Goal: Information Seeking & Learning: Learn about a topic

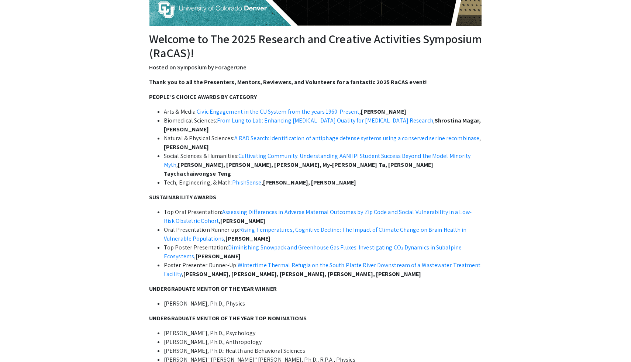
scroll to position [192, 0]
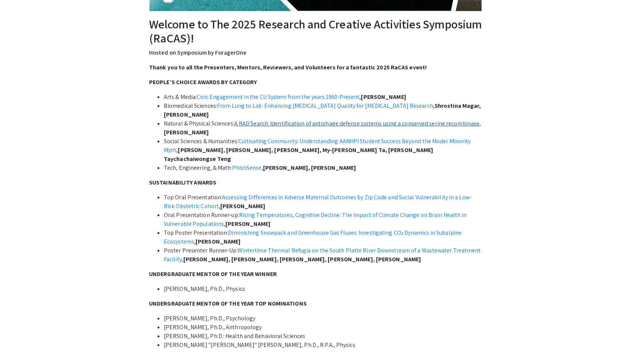
click at [417, 123] on link "A RAD Search: Identification of antiphage defense systems using a conserved ser…" at bounding box center [356, 124] width 245 height 8
click at [166, 77] on div "Thank you to all the Presenters, Mentors, Reviewers, and Volunteers for a fanta…" at bounding box center [315, 312] width 333 height 499
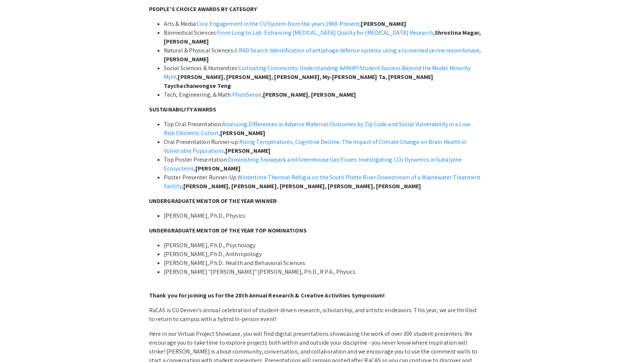
scroll to position [0, 0]
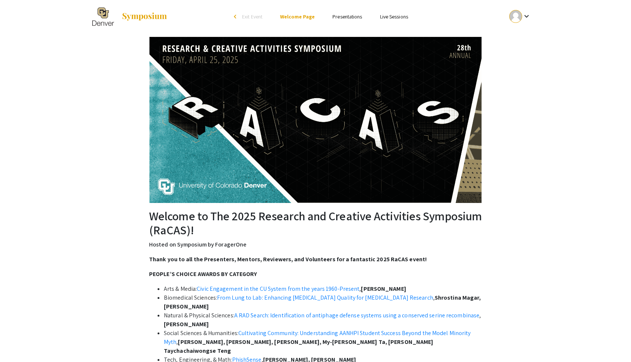
click at [348, 19] on link "Presentations" at bounding box center [348, 16] width 30 height 7
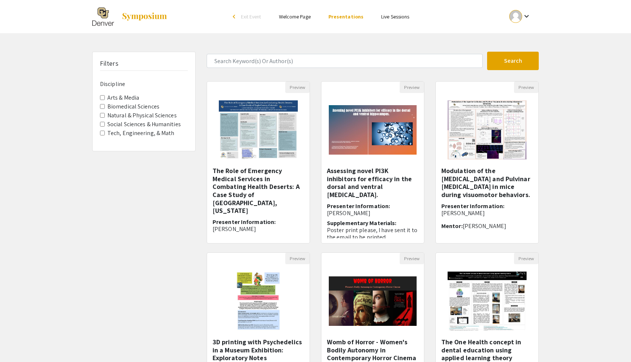
click at [164, 225] on div "Filters Discipline Arts & Media Biomedical Sciences Natural & Physical Sciences…" at bounding box center [144, 247] width 114 height 390
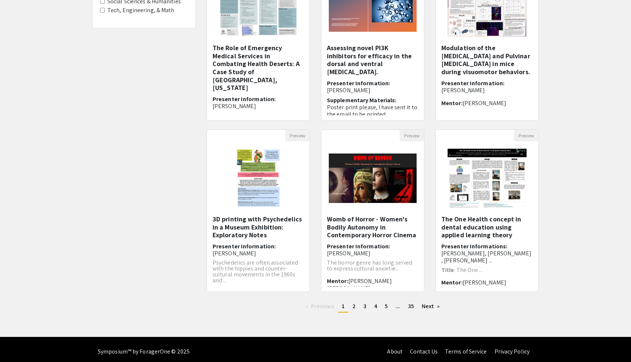
scroll to position [127, 0]
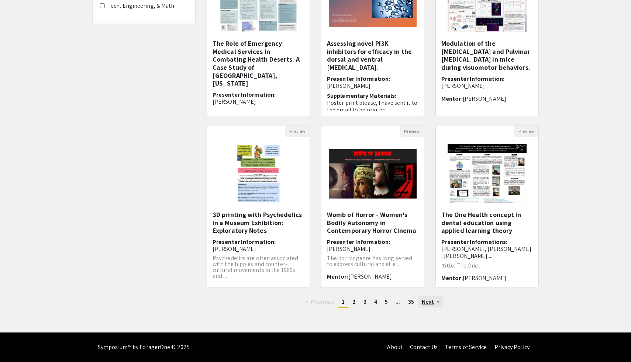
click at [424, 302] on link "Next page" at bounding box center [430, 301] width 25 height 11
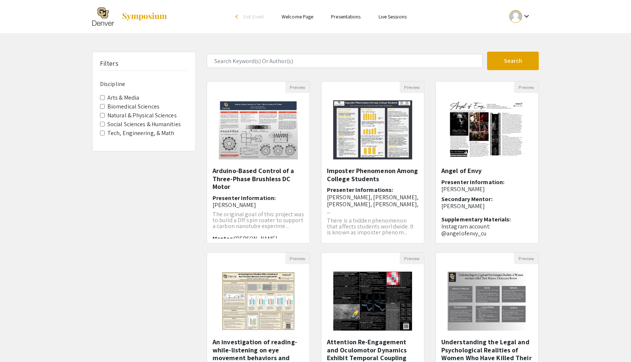
click at [571, 205] on div "Filters Discipline Arts & Media Biomedical Sciences Natural & Physical Sciences…" at bounding box center [315, 247] width 631 height 390
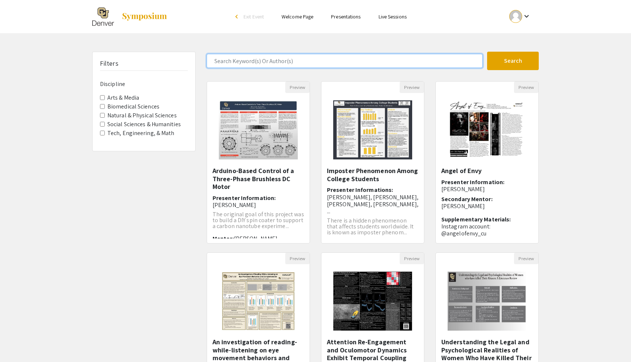
click at [302, 60] on input "Search Keyword(s) Or Author(s)" at bounding box center [345, 61] width 276 height 14
type input "Morgan Hunsinger"
click at [487, 52] on button "Search" at bounding box center [513, 61] width 52 height 18
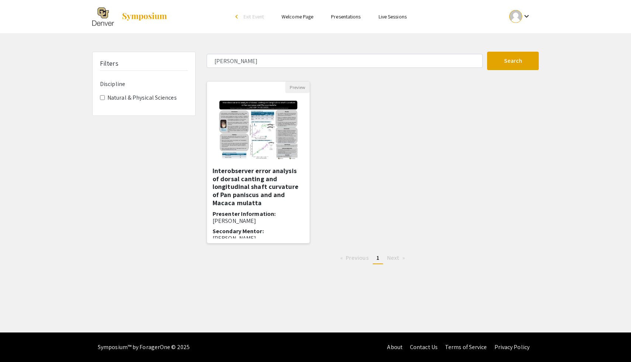
click at [255, 190] on h5 "Interobserver error analysis of dorsal canting and longitudinal shaft curvature…" at bounding box center [259, 187] width 92 height 40
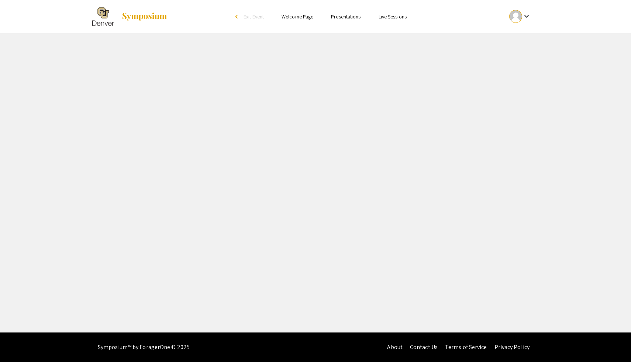
select select "custom"
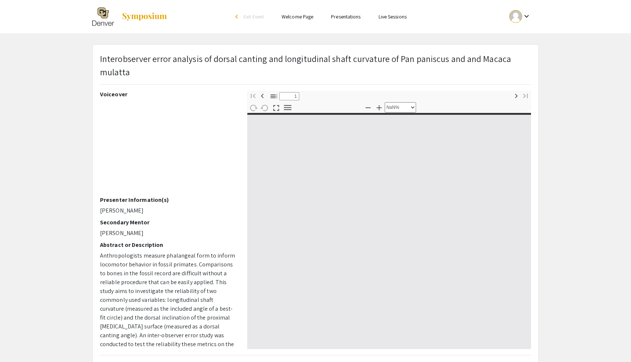
type input "0"
select select "custom"
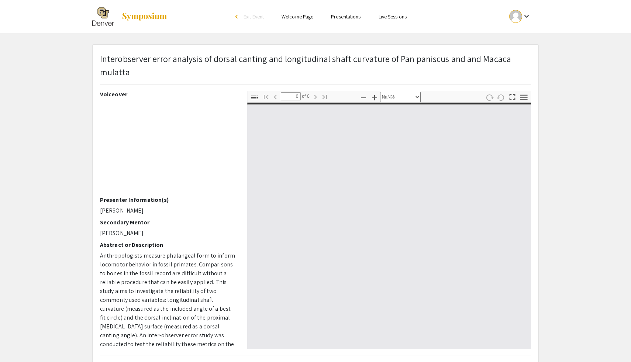
type input "1"
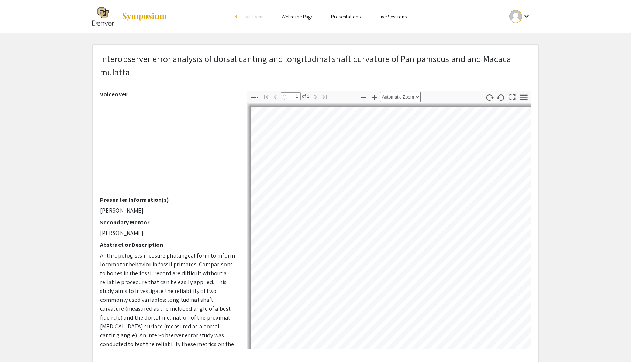
select select "auto"
click at [175, 273] on span "Anthropologists measure phalangeal form to inform locomotor behavior in fossil …" at bounding box center [167, 304] width 135 height 105
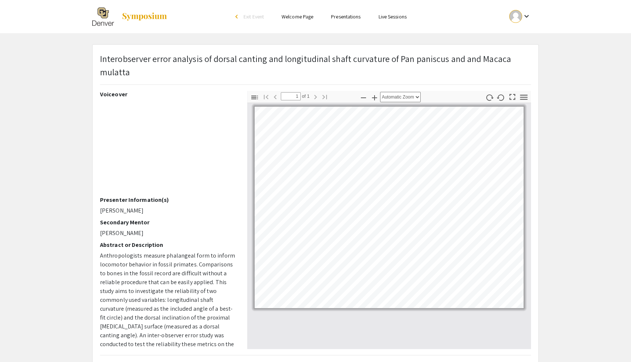
click at [314, 350] on div "Interobserver error analysis of dorsal canting and longitudinal shaft curvature…" at bounding box center [316, 222] width 446 height 355
click at [213, 323] on span "Anthropologists measure phalangeal form to inform locomotor behavior in fossil …" at bounding box center [167, 304] width 135 height 105
click at [152, 273] on span "Anthropologists measure phalangeal form to inform locomotor behavior in fossil …" at bounding box center [167, 304] width 135 height 105
click at [527, 96] on icon "button" at bounding box center [524, 97] width 10 height 10
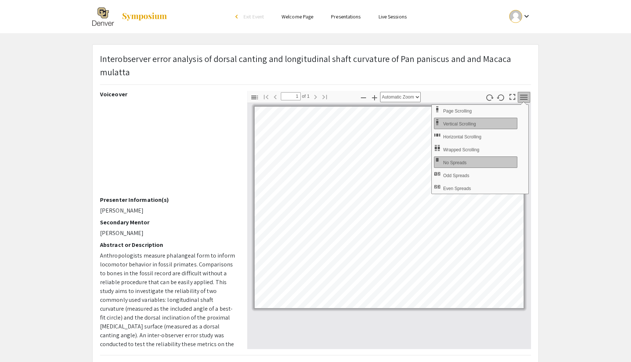
click at [527, 95] on icon "button" at bounding box center [524, 97] width 10 height 10
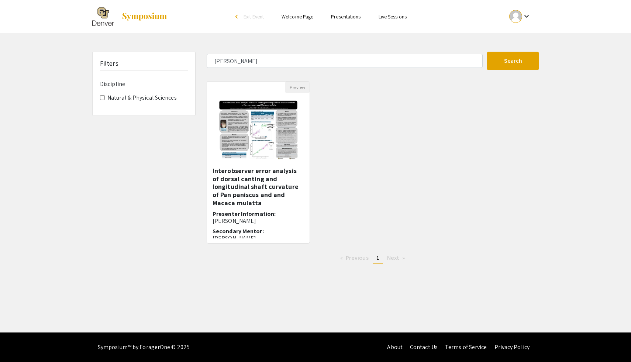
click at [238, 17] on div "arrow_back_ios" at bounding box center [237, 16] width 4 height 4
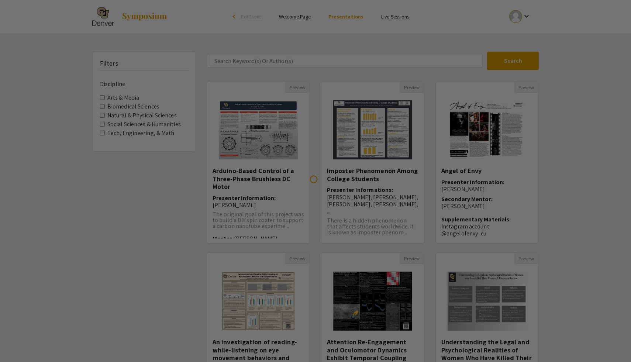
scroll to position [127, 0]
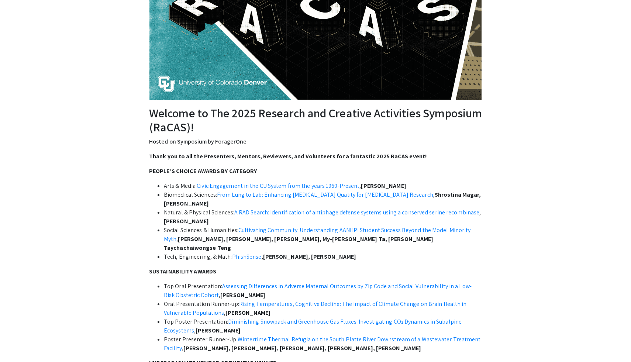
scroll to position [103, 0]
click at [293, 227] on link "Cultivating Community: Understanding AANHPI Student Success Beyond the Model Mi…" at bounding box center [317, 234] width 307 height 17
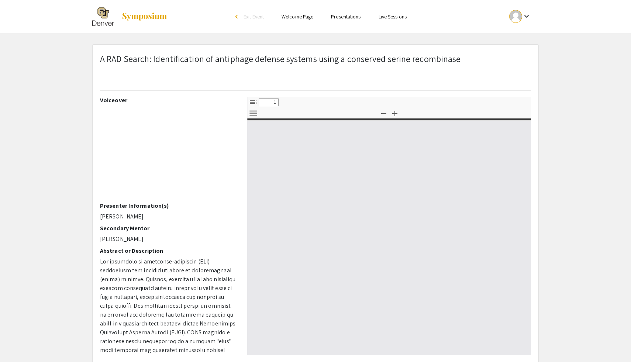
select select "custom"
type input "0"
select select "custom"
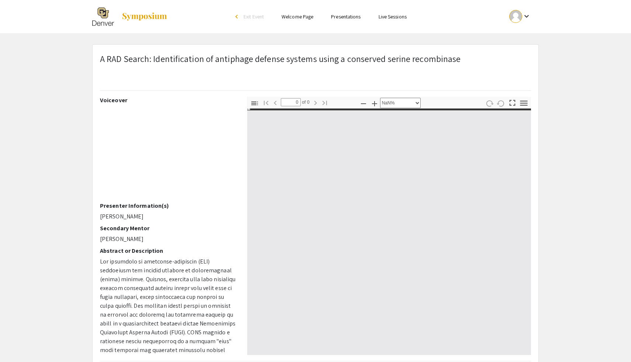
type input "1"
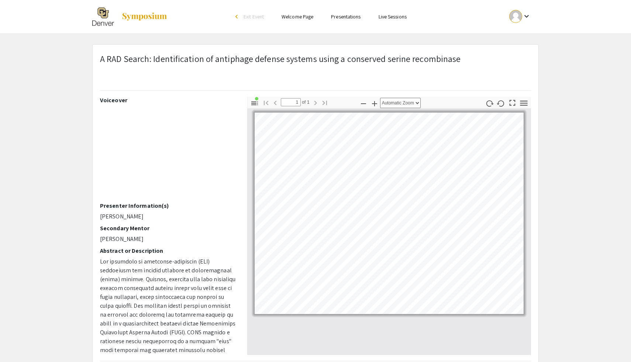
click at [560, 137] on app-presentation "A RAD Search: Identification of antiphage defense systems using a conserved ser…" at bounding box center [315, 225] width 631 height 362
click at [375, 103] on icon "button" at bounding box center [374, 103] width 9 height 9
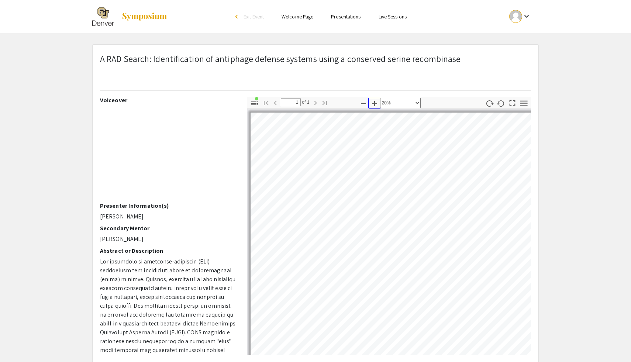
click at [375, 103] on icon "button" at bounding box center [374, 103] width 9 height 9
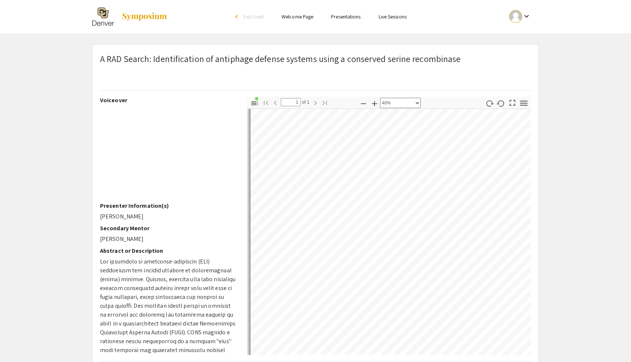
scroll to position [104, 0]
click at [376, 102] on icon "button" at bounding box center [374, 103] width 9 height 9
click at [360, 100] on icon "button" at bounding box center [363, 103] width 9 height 9
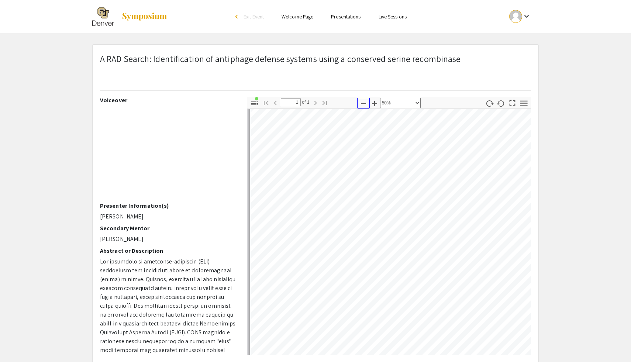
click at [360, 100] on icon "button" at bounding box center [363, 103] width 9 height 9
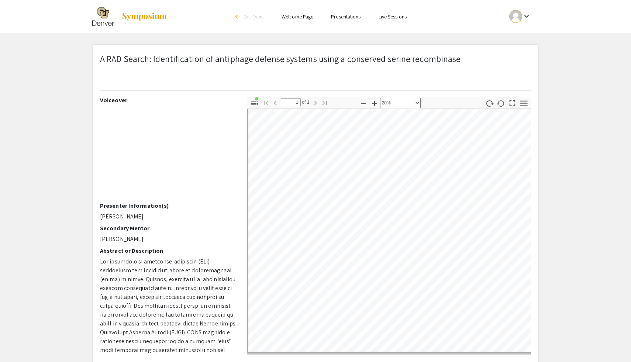
select select "custom"
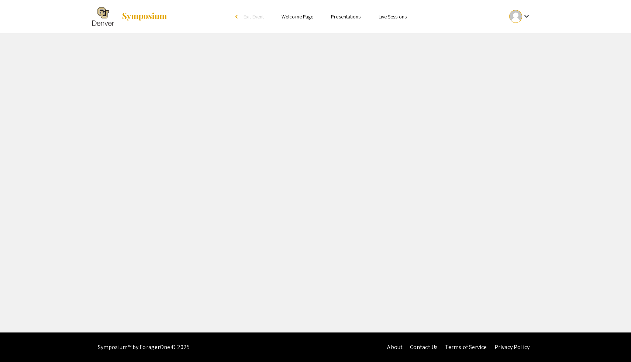
select select "custom"
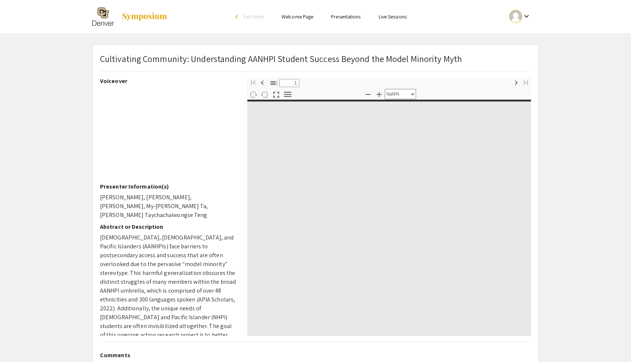
type input "0"
select select "custom"
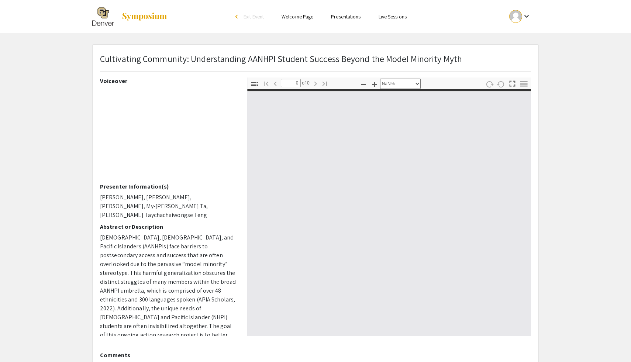
type input "1"
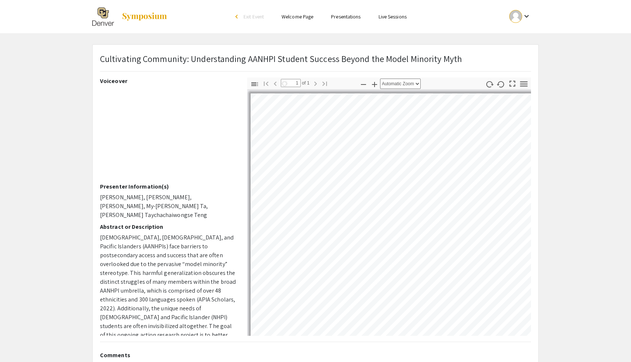
select select "auto"
